Goal: Contribute content

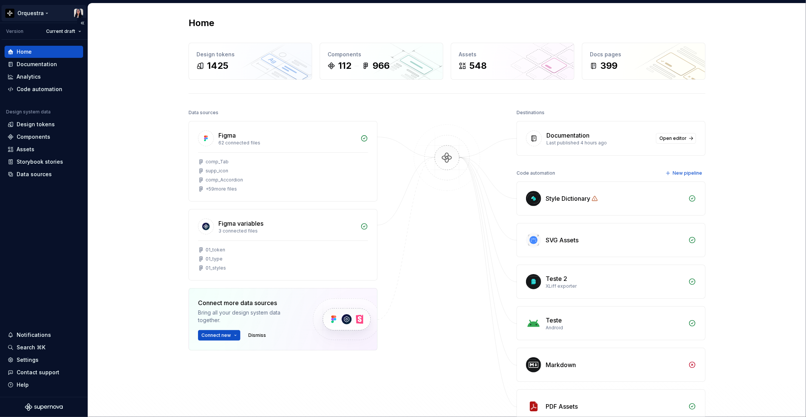
click at [48, 16] on html "Orquestra Version Current draft Home Documentation Analytics Code automation De…" at bounding box center [403, 208] width 806 height 417
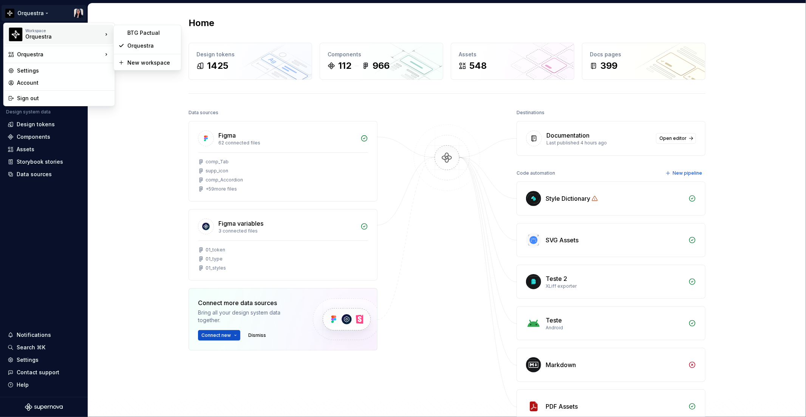
click at [148, 127] on html "Orquestra Version Current draft Home Documentation Analytics Code automation De…" at bounding box center [403, 208] width 806 height 417
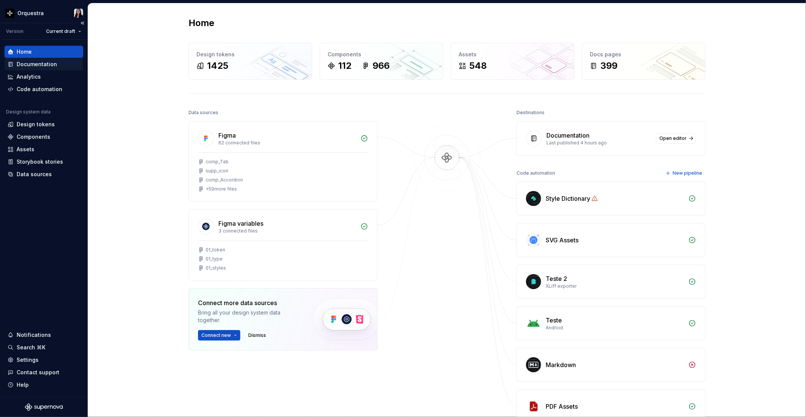
click at [37, 65] on div "Documentation" at bounding box center [37, 64] width 40 height 8
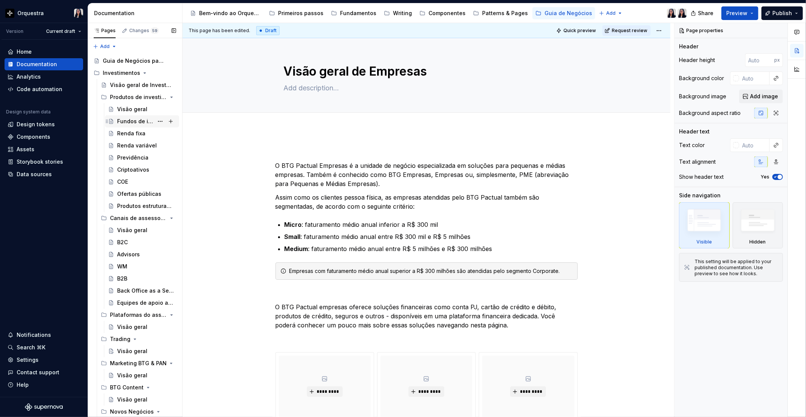
click at [125, 125] on div "Fundos de investimento" at bounding box center [135, 122] width 36 height 8
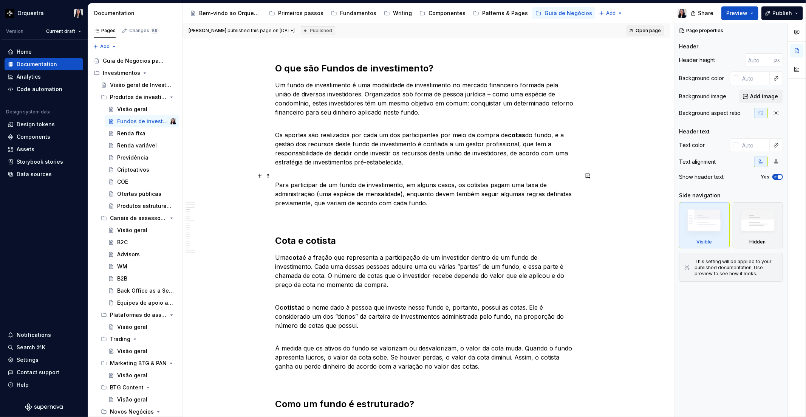
scroll to position [210, 0]
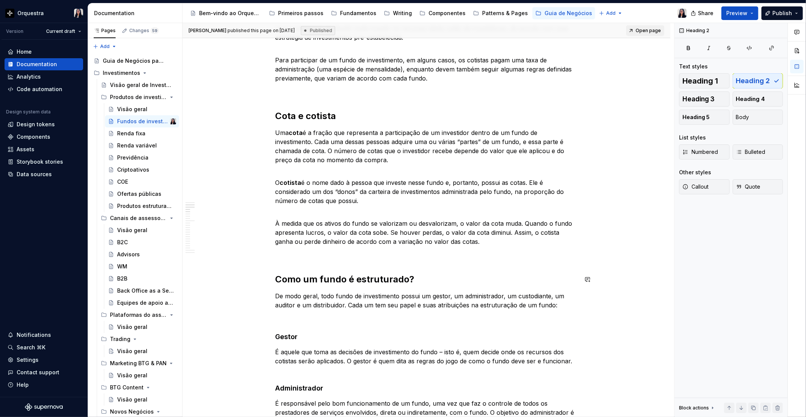
click at [490, 245] on p "À medida que os ativos do fundo se valorizam ou desvalorizam, o valor da cota m…" at bounding box center [427, 228] width 302 height 36
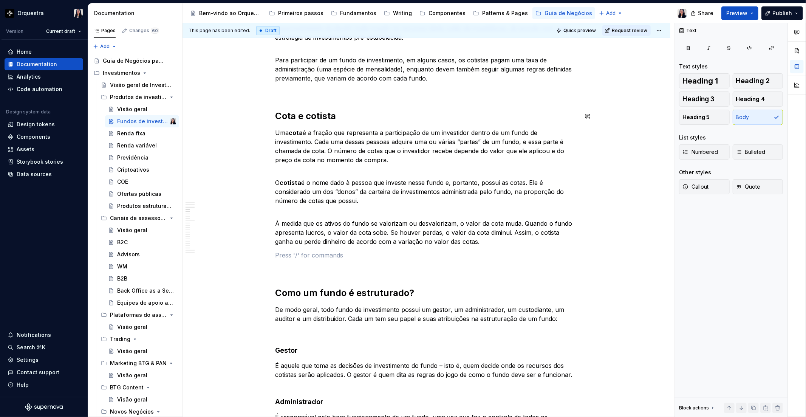
click at [333, 93] on p at bounding box center [427, 91] width 302 height 9
click at [777, 14] on span "Publish" at bounding box center [783, 13] width 20 height 8
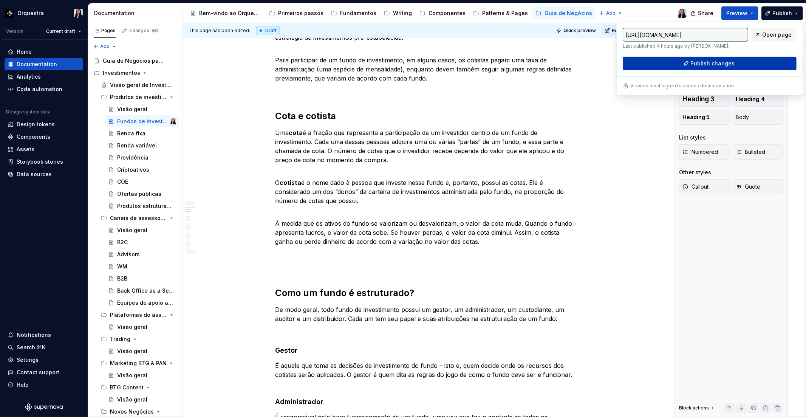
click at [738, 67] on button "Publish changes" at bounding box center [710, 64] width 174 height 14
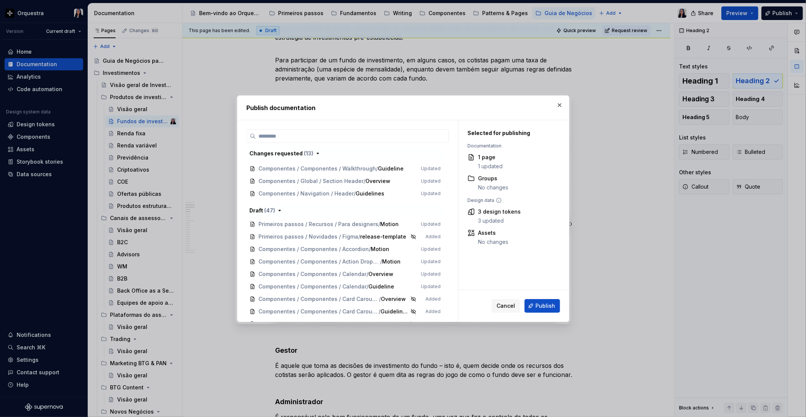
scroll to position [0, 0]
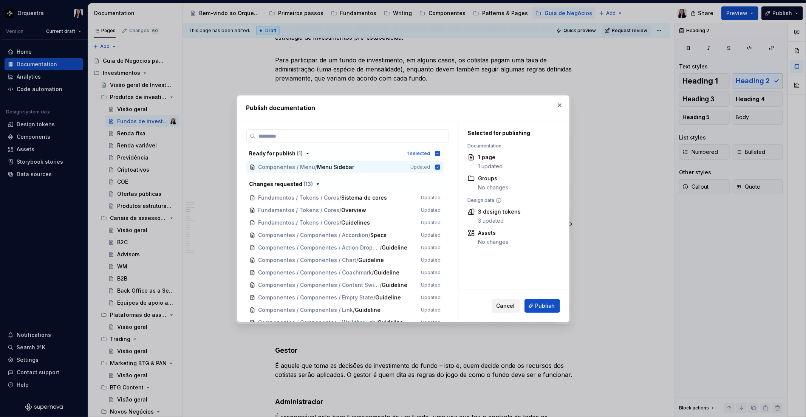
click at [504, 305] on span "Cancel" at bounding box center [506, 306] width 19 height 8
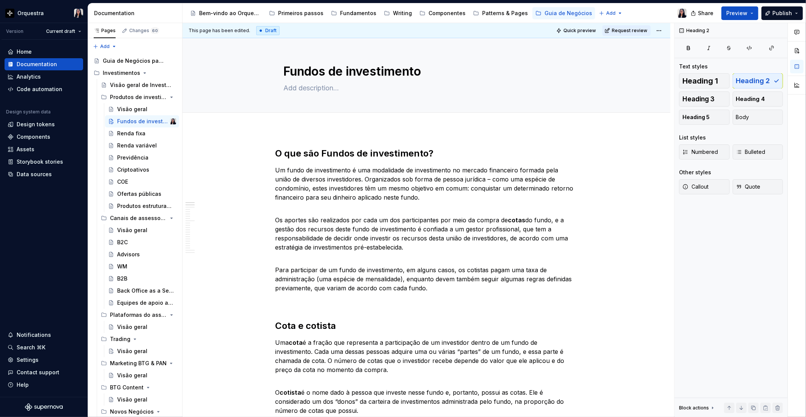
click at [266, 28] on div "Draft" at bounding box center [267, 30] width 23 height 9
click at [661, 31] on html "Orquestra Version Current draft Home Documentation Analytics Code automation De…" at bounding box center [403, 208] width 806 height 417
click at [777, 80] on div "Ready for publish" at bounding box center [768, 84] width 53 height 8
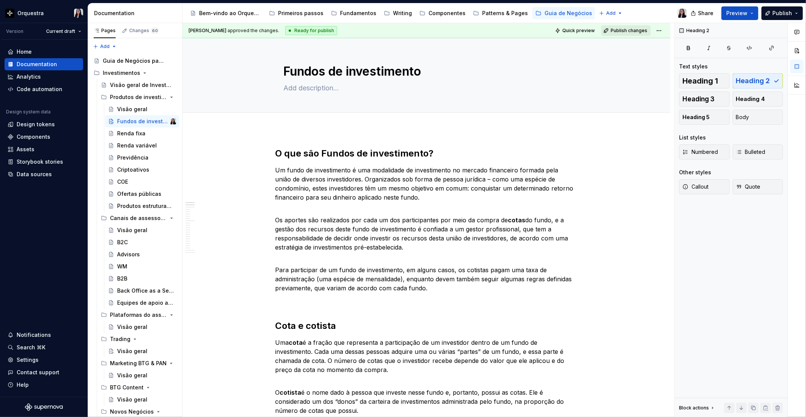
click at [624, 31] on span "Publish changes" at bounding box center [629, 31] width 37 height 6
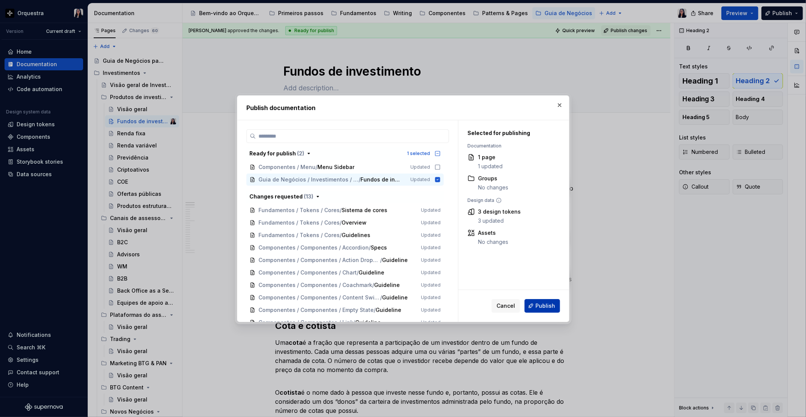
click at [551, 307] on span "Publish" at bounding box center [546, 306] width 20 height 8
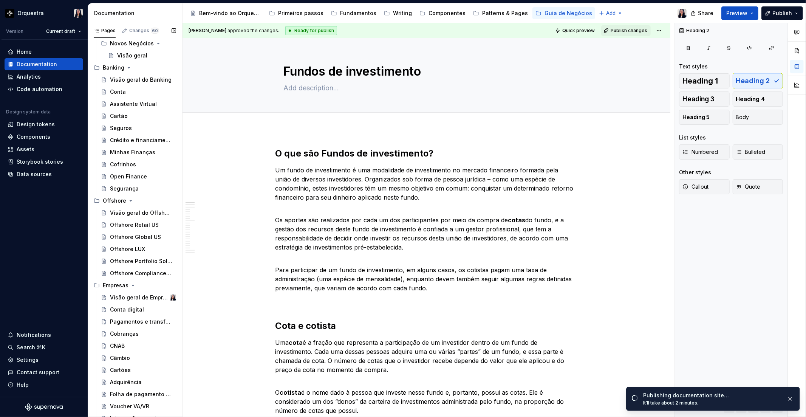
scroll to position [378, 0]
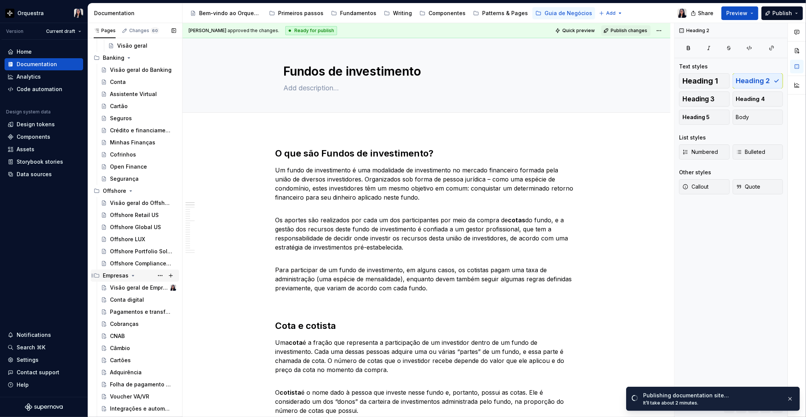
click at [123, 274] on div "Empresas" at bounding box center [116, 276] width 26 height 8
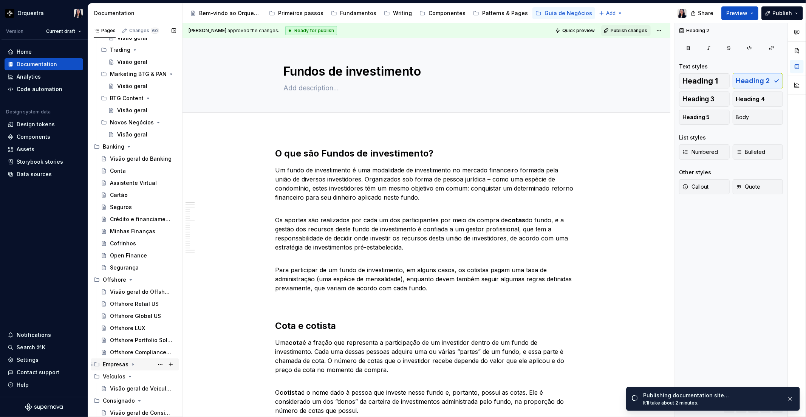
scroll to position [289, 0]
click at [128, 367] on div "Empresas" at bounding box center [139, 364] width 73 height 11
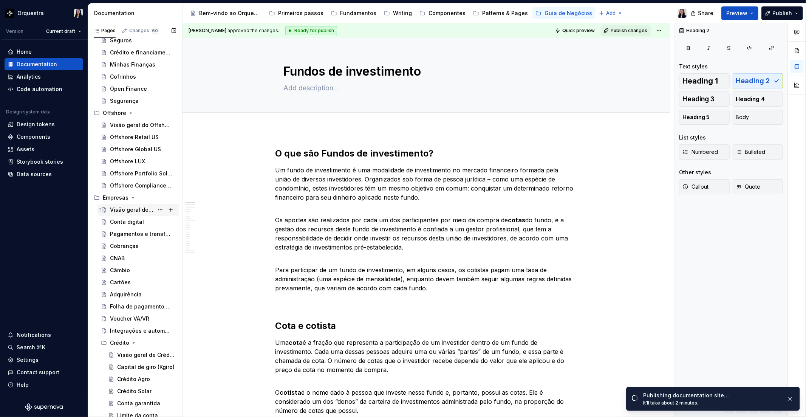
scroll to position [462, 0]
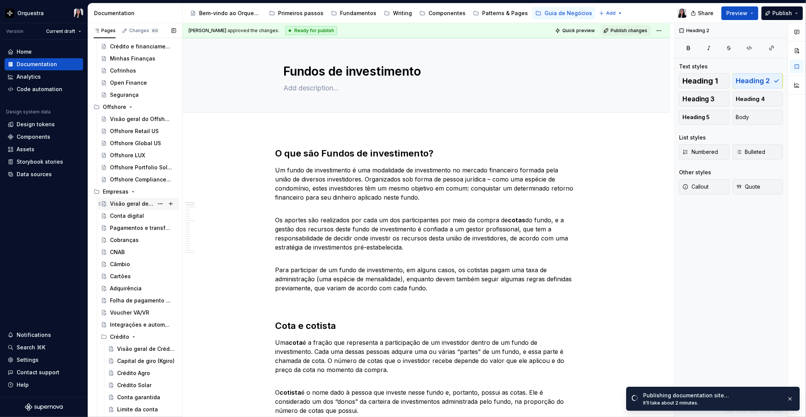
click at [127, 205] on div "Visão geral de Empresas" at bounding box center [131, 204] width 43 height 8
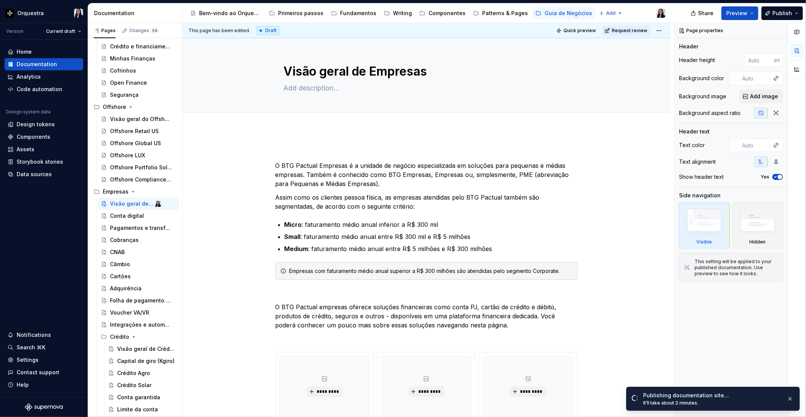
type textarea "*"
